Goal: Task Accomplishment & Management: Manage account settings

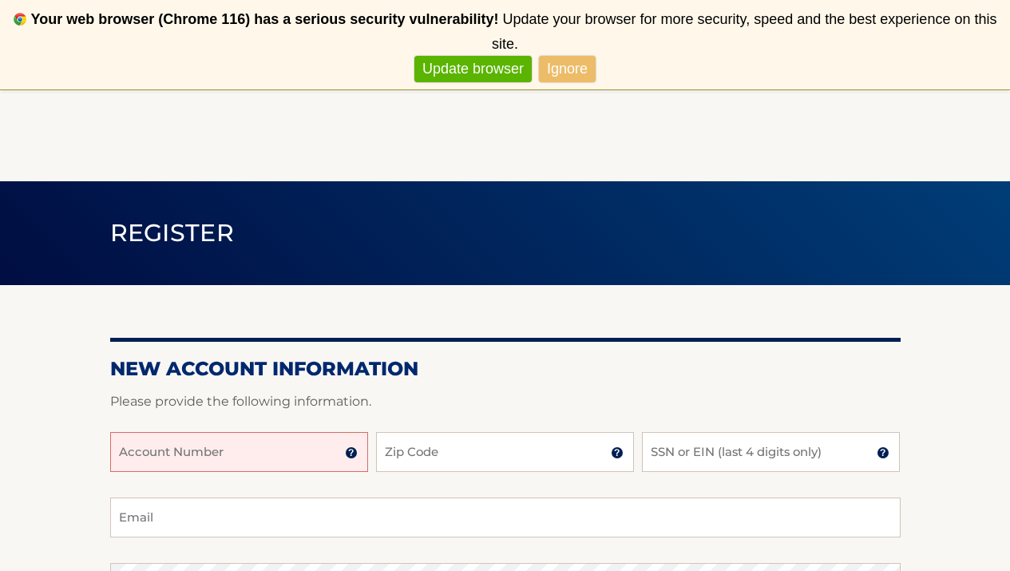
click at [298, 461] on input "Account Number" at bounding box center [239, 452] width 258 height 40
click at [349, 449] on img at bounding box center [351, 452] width 13 height 13
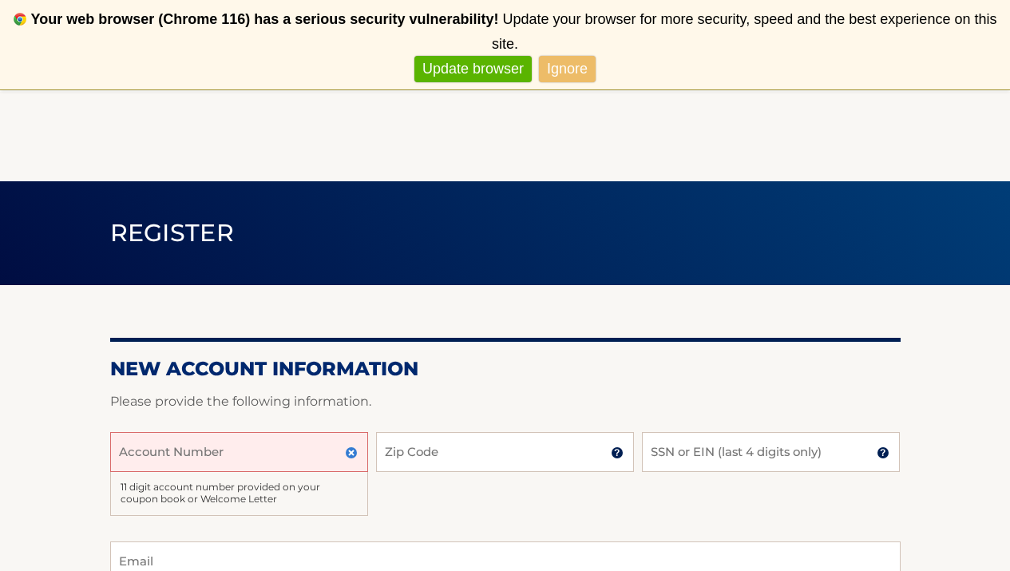
click at [349, 449] on img at bounding box center [351, 452] width 13 height 13
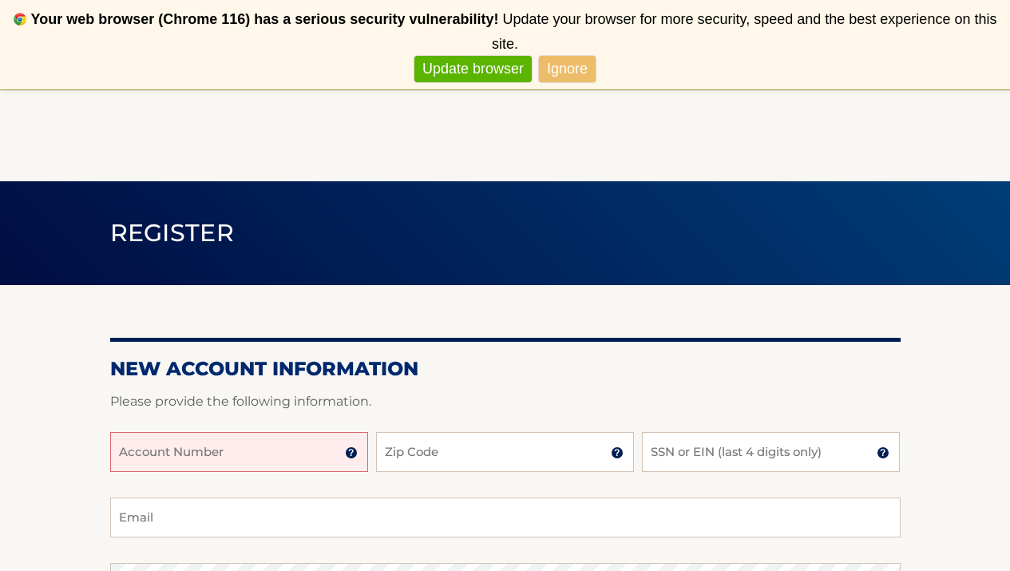
click at [310, 450] on input "Account Number" at bounding box center [239, 452] width 258 height 40
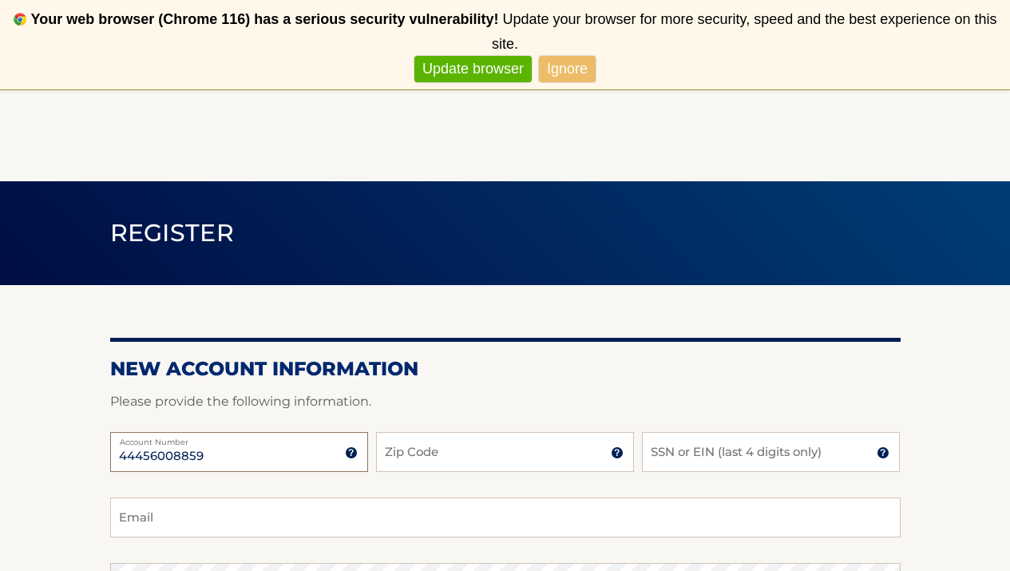
type input "44456008859"
click at [447, 466] on input "Zip Code" at bounding box center [505, 452] width 258 height 40
type input "08091"
click at [715, 445] on input "SSN or EIN (last 4 digits only)" at bounding box center [771, 452] width 258 height 40
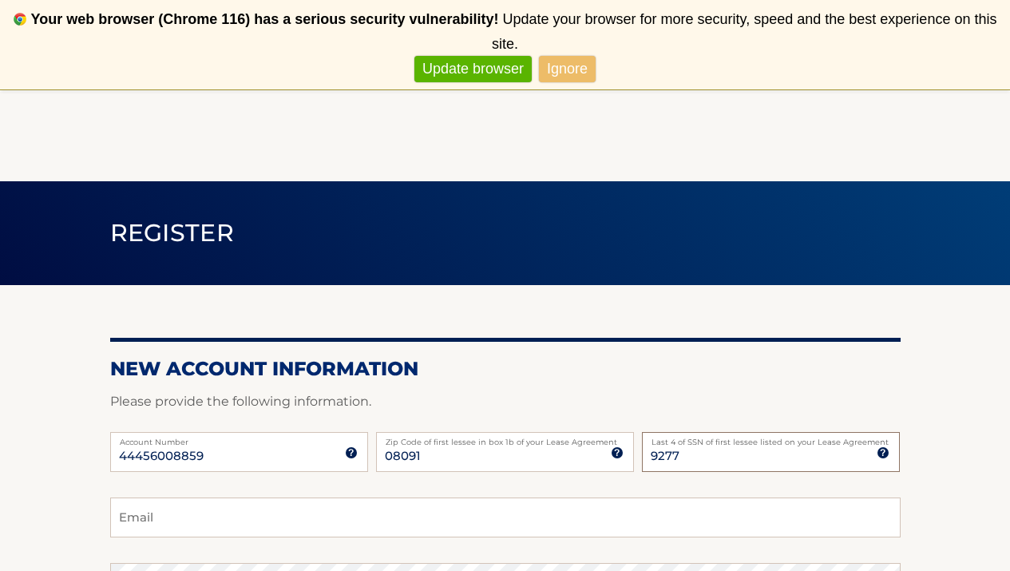
type input "9277"
click at [550, 513] on input "Email" at bounding box center [505, 517] width 790 height 40
type input "tlopez13@msn.com"
click at [670, 371] on h2 "New Account Information" at bounding box center [505, 369] width 790 height 24
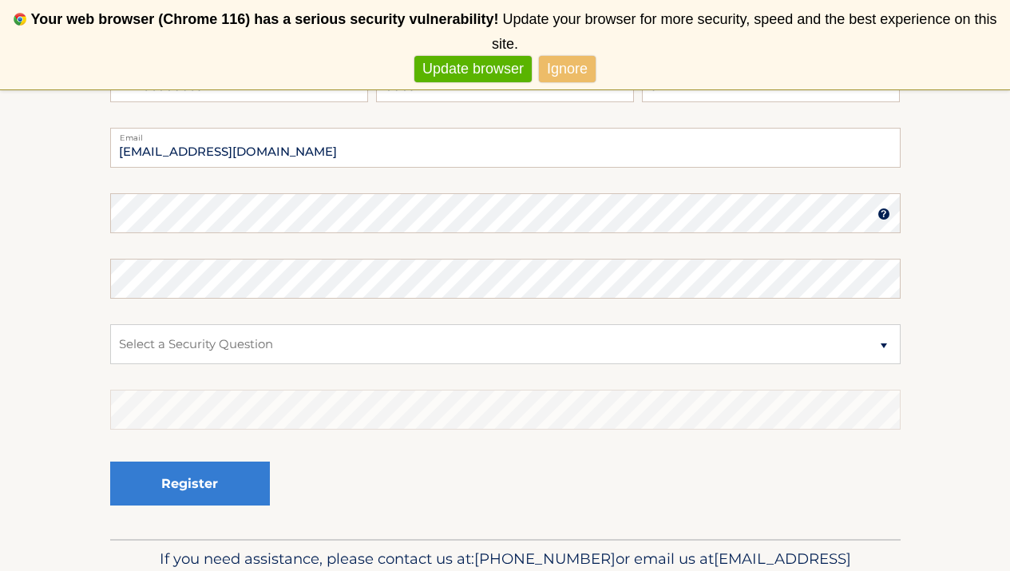
scroll to position [370, 0]
click at [316, 336] on select "Select a Security Question What was the name of your elementary school? What is…" at bounding box center [505, 343] width 790 height 40
select select "3"
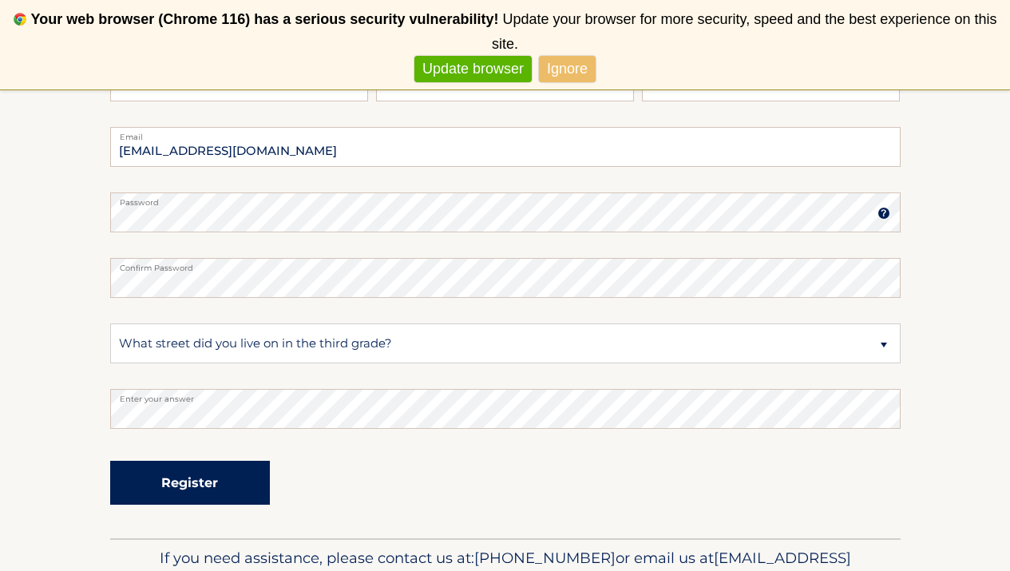
click at [169, 482] on button "Register" at bounding box center [190, 483] width 160 height 44
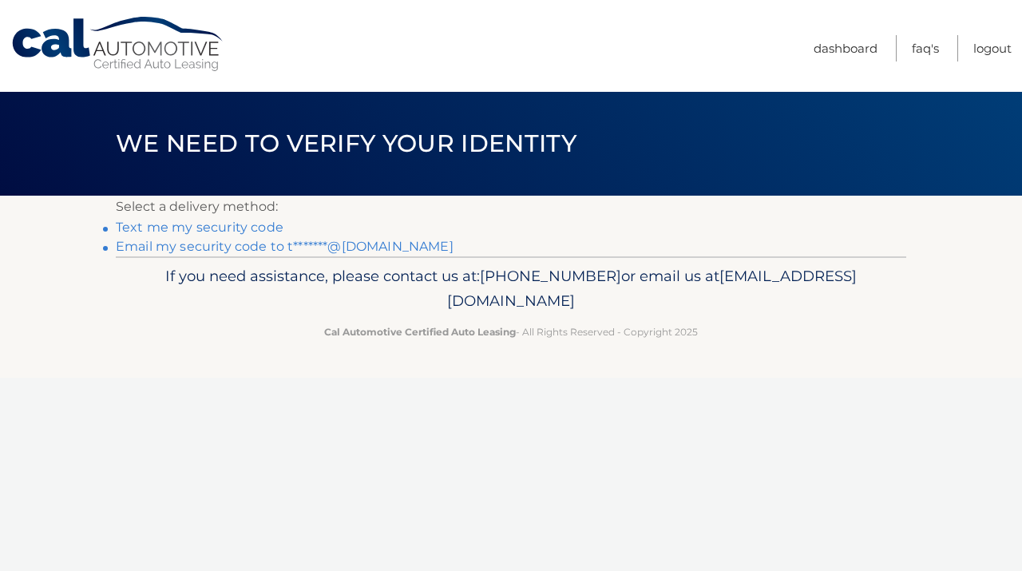
click at [254, 222] on link "Text me my security code" at bounding box center [200, 227] width 168 height 15
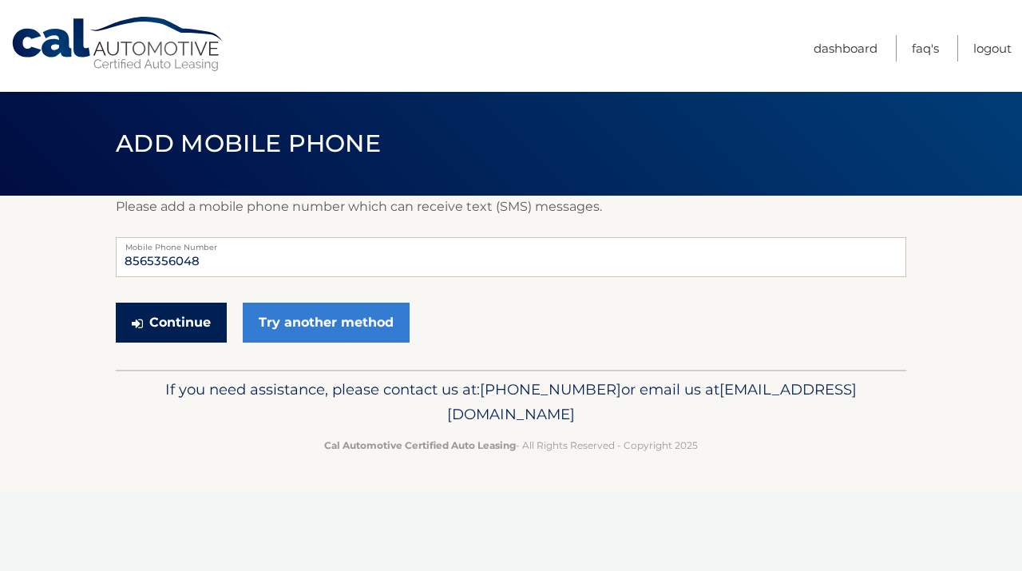
click at [188, 323] on button "Continue" at bounding box center [171, 323] width 111 height 40
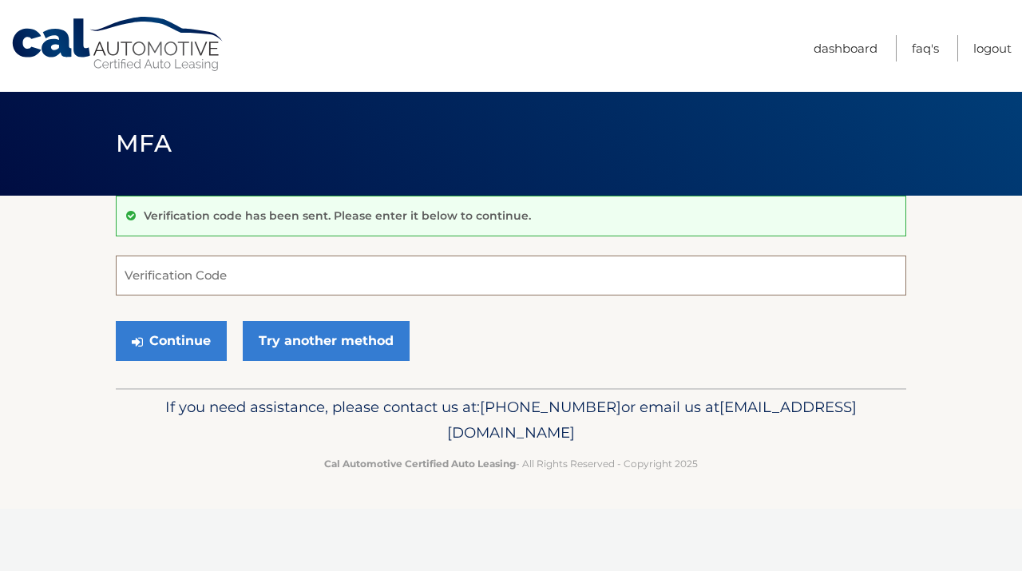
click at [250, 271] on input "Verification Code" at bounding box center [511, 275] width 790 height 40
type input "621409"
click at [155, 347] on button "Continue" at bounding box center [171, 341] width 111 height 40
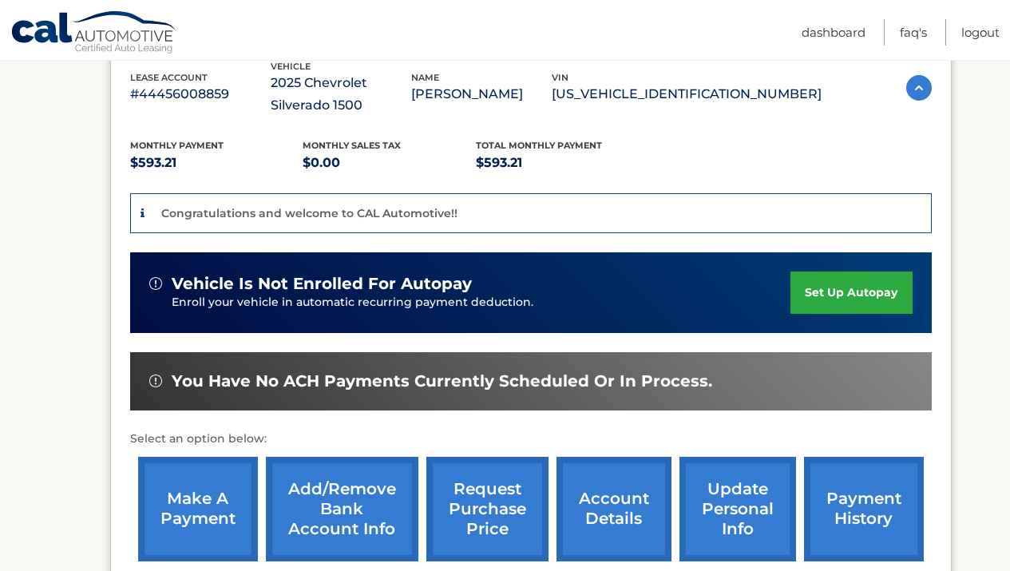
scroll to position [308, 0]
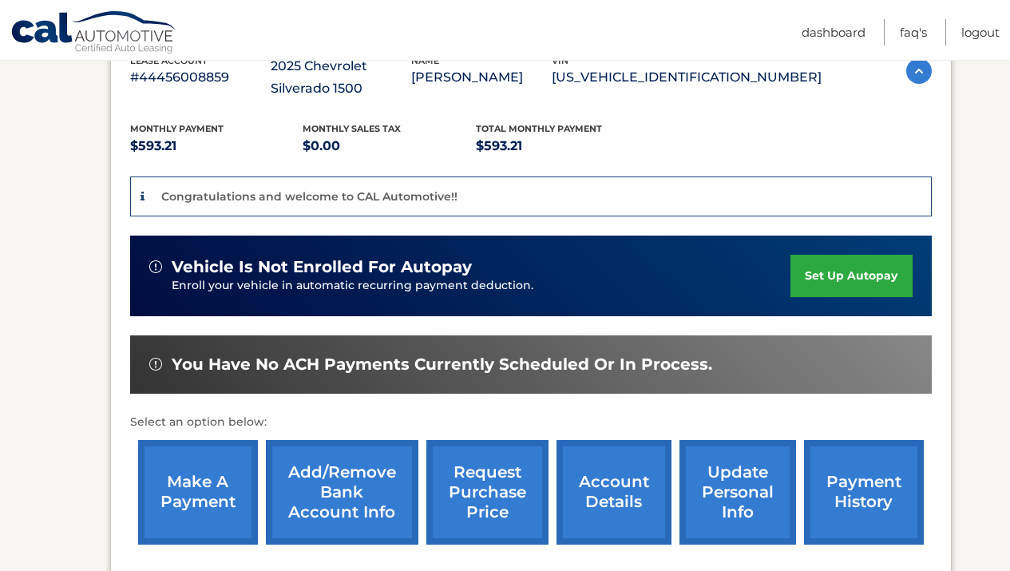
click at [859, 269] on link "set up autopay" at bounding box center [850, 276] width 121 height 42
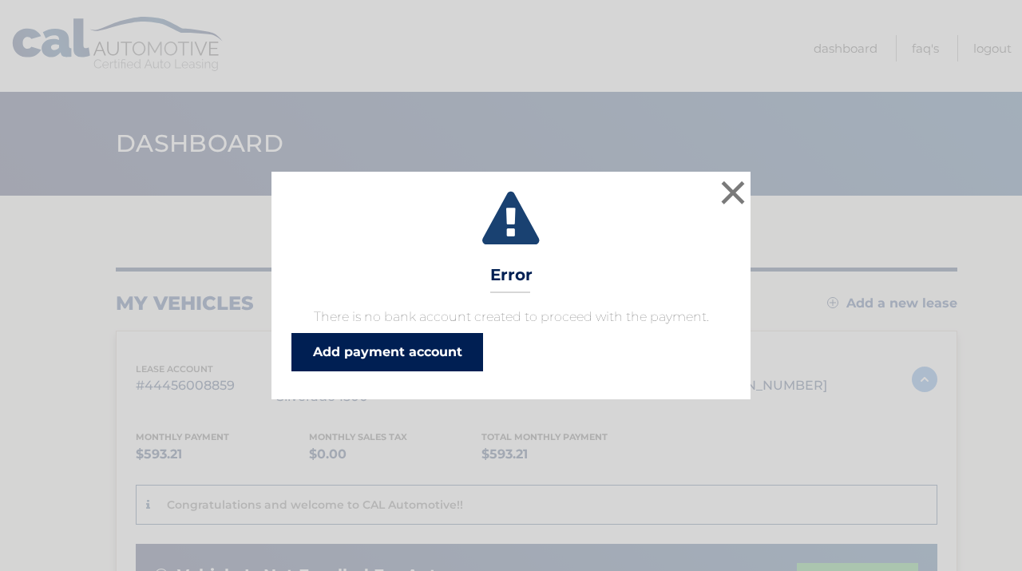
click at [437, 350] on link "Add payment account" at bounding box center [387, 352] width 192 height 38
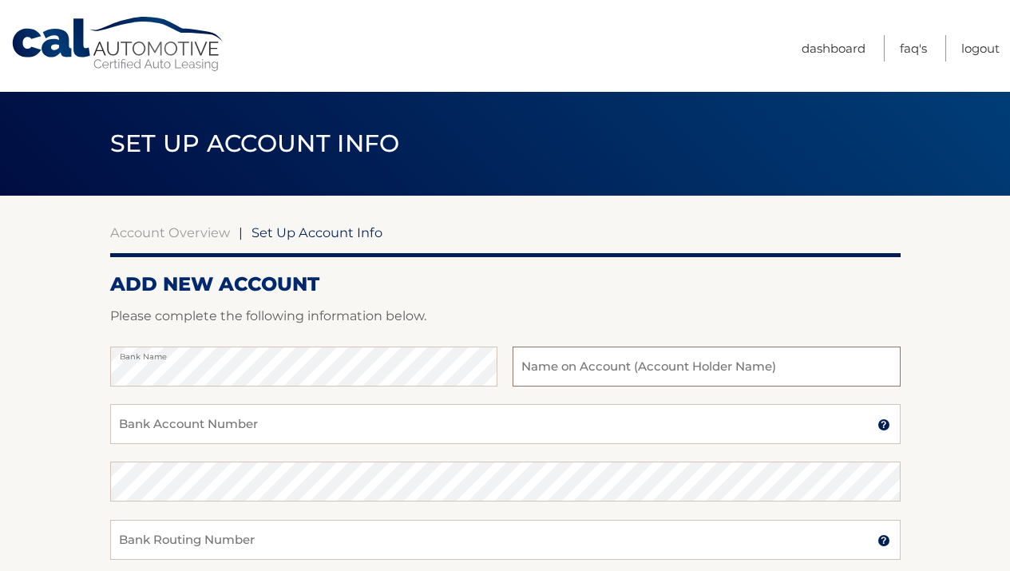
click at [587, 375] on input "text" at bounding box center [705, 366] width 387 height 40
type input "Thomas F Lopez"
click at [351, 433] on input "Bank Account Number" at bounding box center [505, 424] width 790 height 40
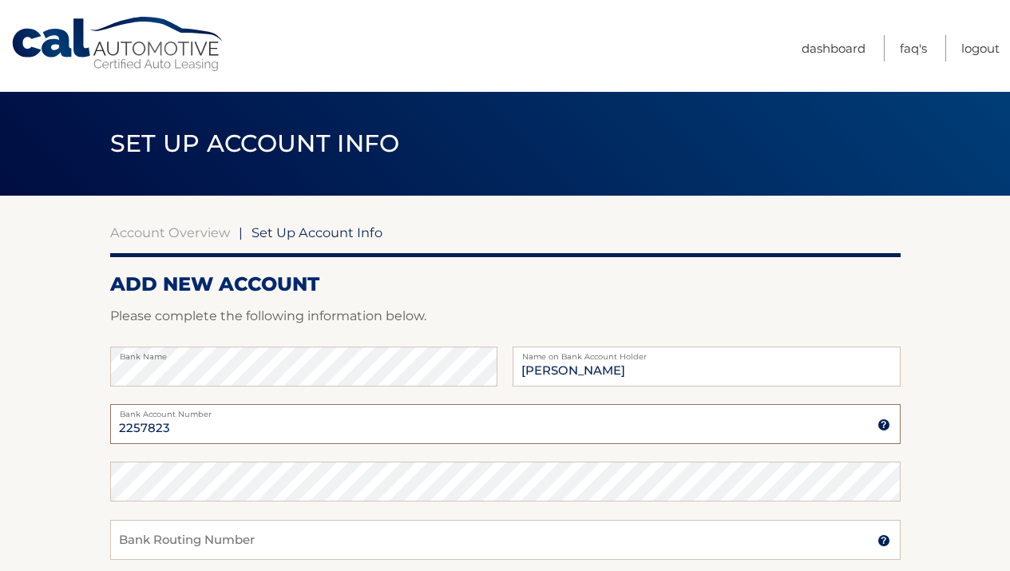
type input "2257823"
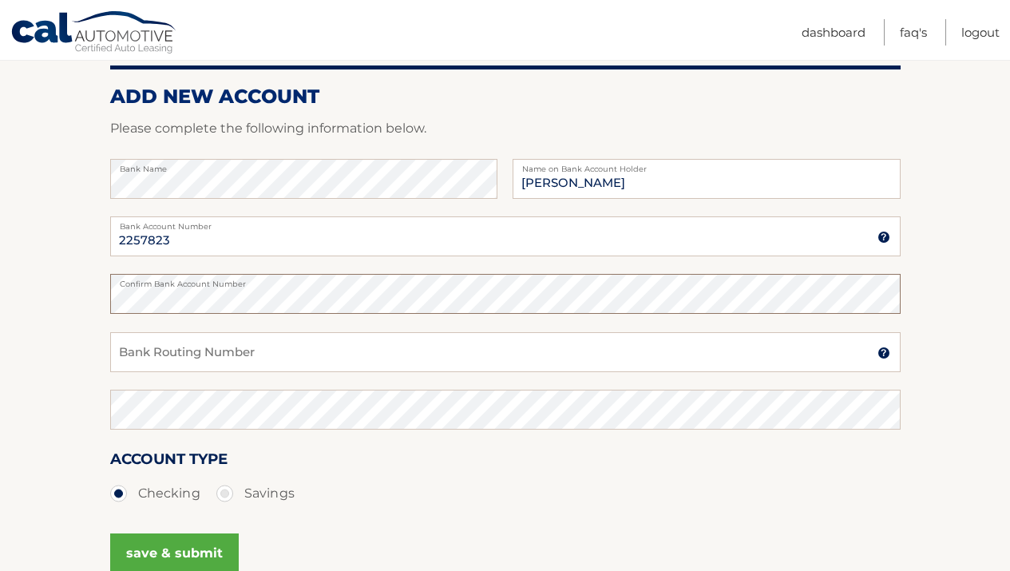
scroll to position [196, 0]
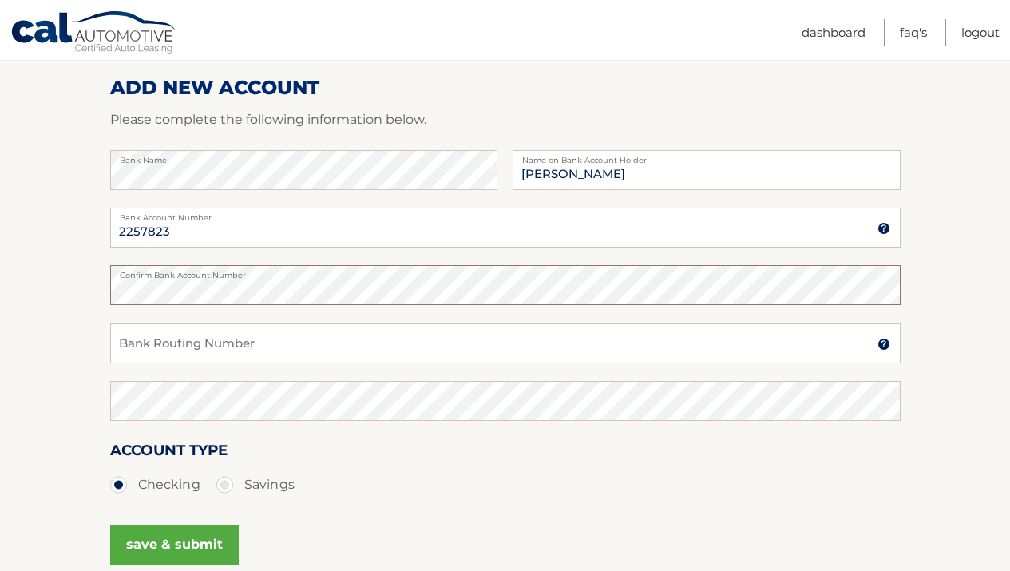
drag, startPoint x: 1019, startPoint y: 243, endPoint x: 1021, endPoint y: 366, distance: 122.9
click at [1009, 366] on html "Cal Automotive Menu Dashboard FAQ's Logout |" at bounding box center [505, 89] width 1010 height 571
click at [621, 340] on input "Bank Routing Number" at bounding box center [505, 343] width 790 height 40
type input "031301422"
click at [209, 544] on button "save & submit" at bounding box center [174, 544] width 129 height 40
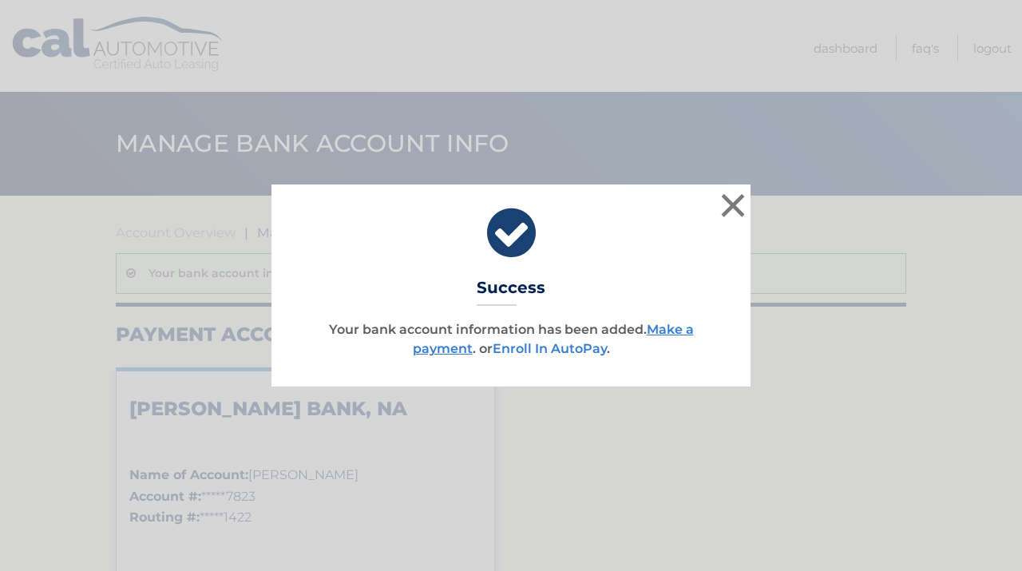
click at [569, 350] on link "Enroll In AutoPay" at bounding box center [549, 348] width 114 height 15
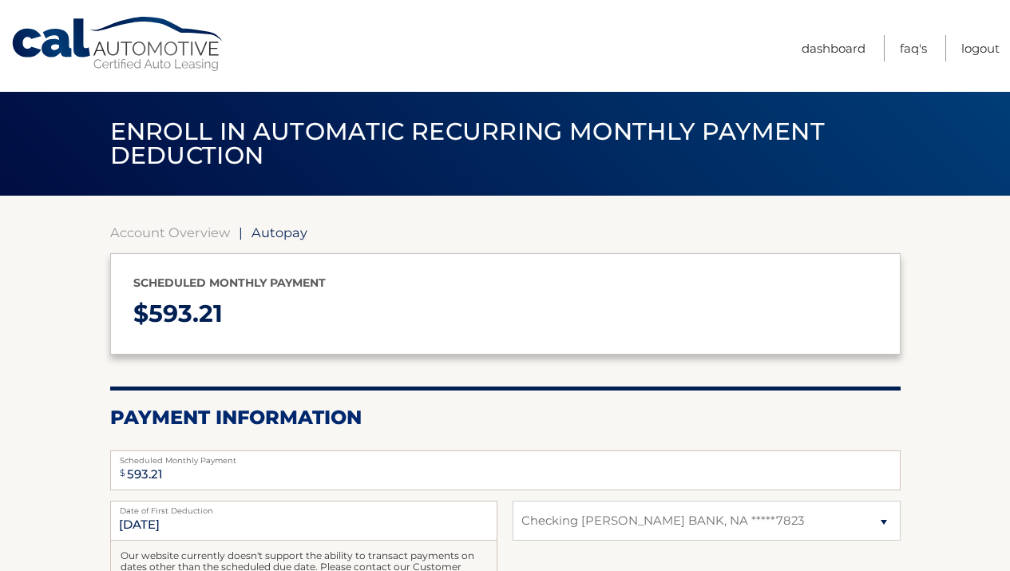
select select "MTkwZWYwNWEtODdmNy00ZTE3LTliNDQtZTFkM2YzYTNhZmI3"
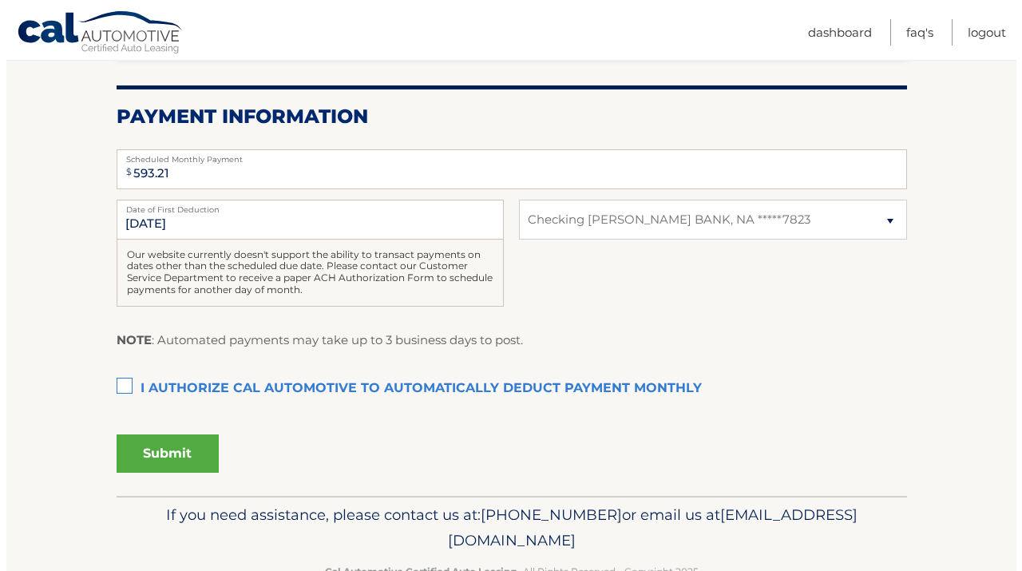
scroll to position [310, 0]
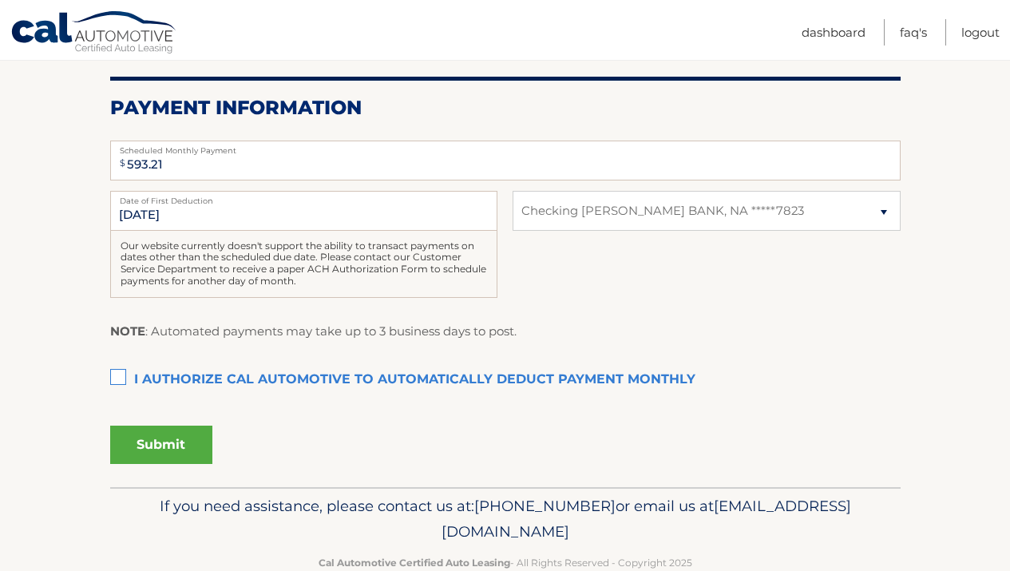
click at [114, 373] on label "I authorize cal automotive to automatically deduct payment monthly This checkbo…" at bounding box center [505, 380] width 790 height 32
click at [0, 0] on input "I authorize cal automotive to automatically deduct payment monthly This checkbo…" at bounding box center [0, 0] width 0 height 0
click at [156, 435] on button "Submit" at bounding box center [161, 444] width 102 height 38
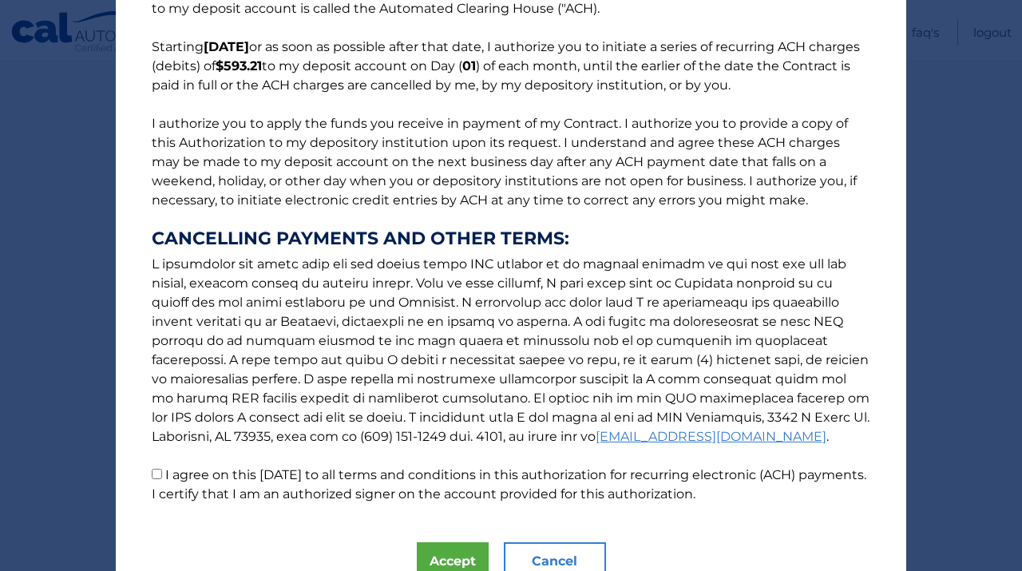
scroll to position [184, 0]
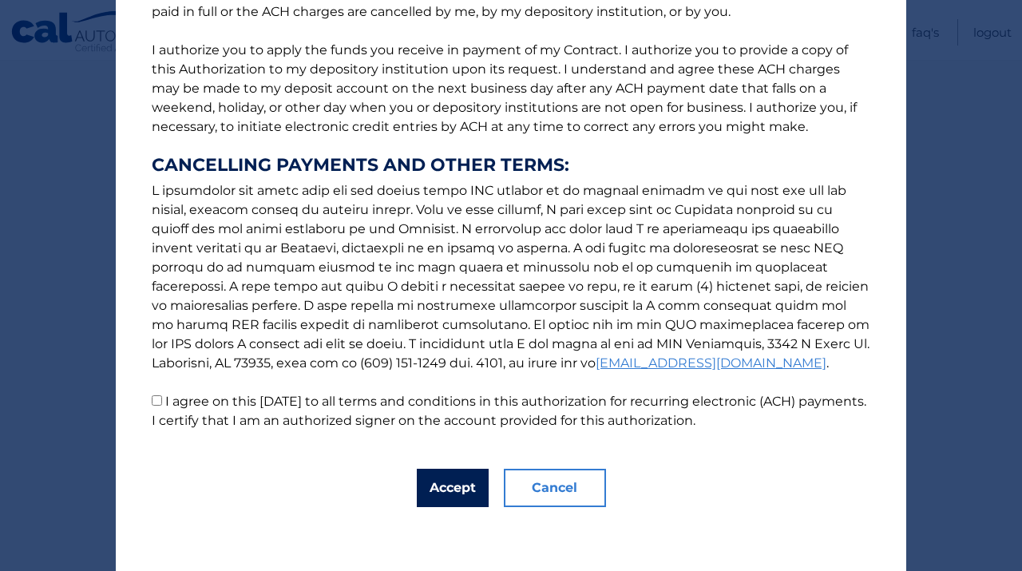
click at [451, 482] on button "Accept" at bounding box center [453, 488] width 72 height 38
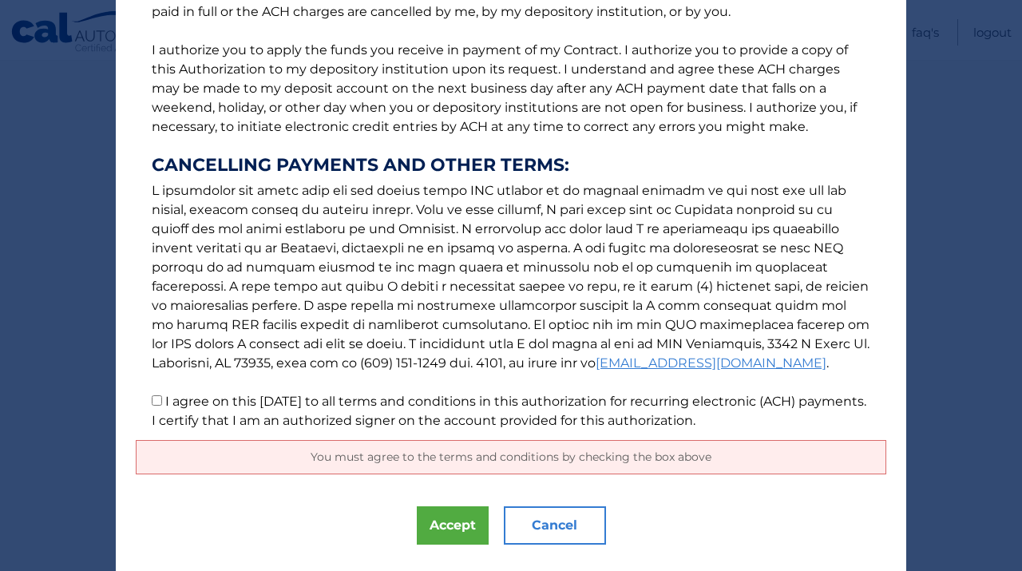
click at [152, 400] on input "I agree on this 09/14/2025 to all terms and conditions in this authorization fo…" at bounding box center [157, 400] width 10 height 10
checkbox input "true"
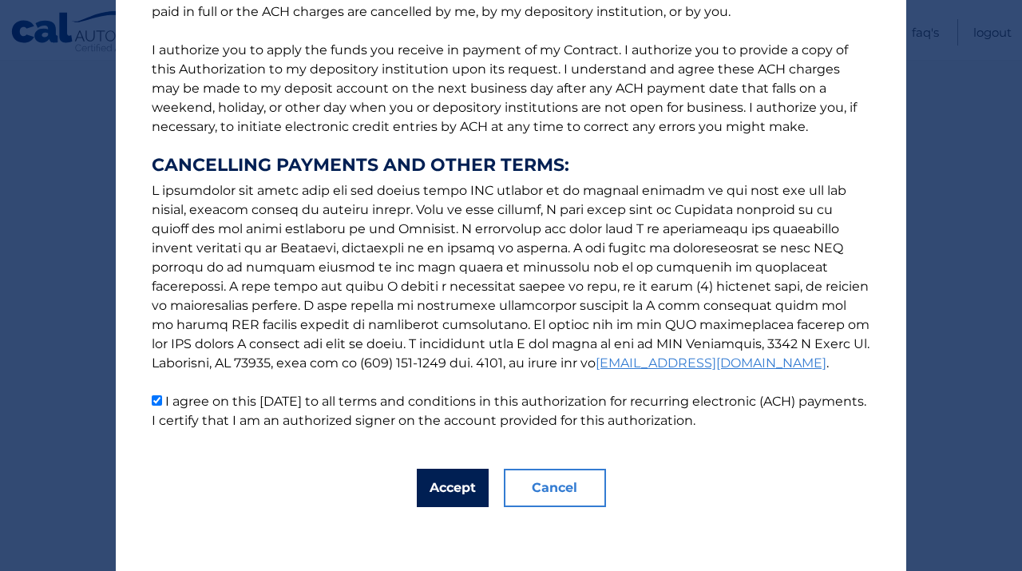
click at [435, 482] on button "Accept" at bounding box center [453, 488] width 72 height 38
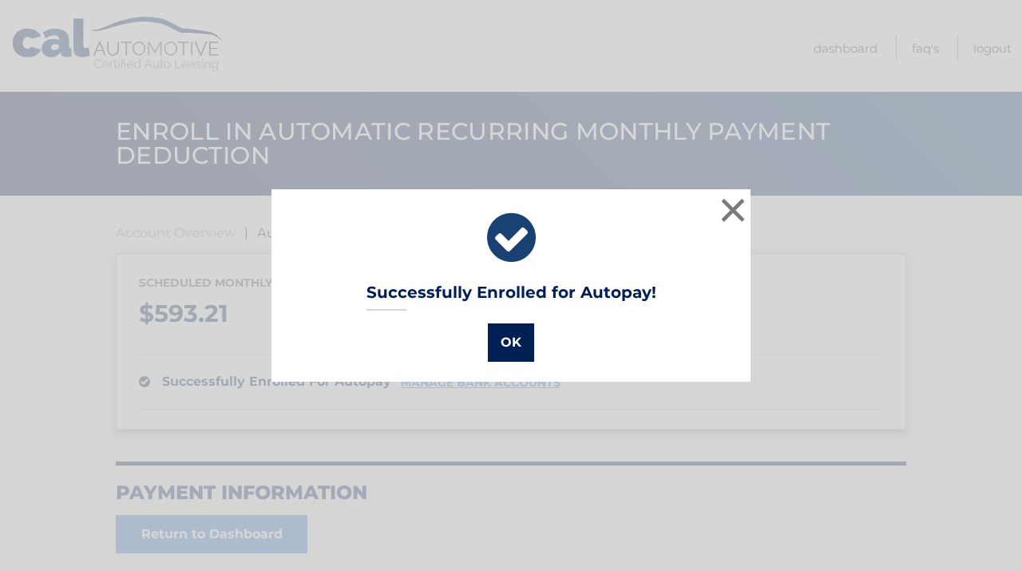
click at [508, 342] on button "OK" at bounding box center [511, 342] width 46 height 38
